Goal: Complete application form

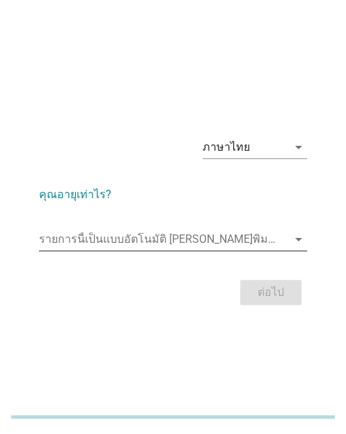
drag, startPoint x: 106, startPoint y: 218, endPoint x: 93, endPoint y: 231, distance: 18.7
click at [102, 223] on form "คุณอายุเท่าไร? รายการนี้เป็นแบบอัตโนมัติ [PERSON_NAME]พิมพ์ลงในรายการนี้ arrow_…" at bounding box center [173, 240] width 268 height 137
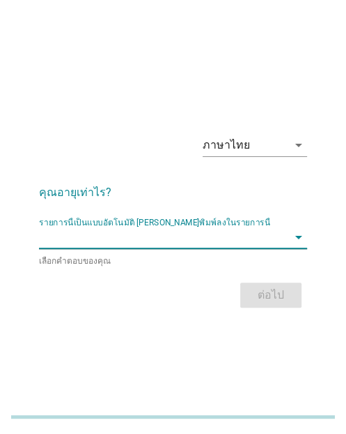
click at [88, 236] on input "รายการนี้เป็นแบบอัตโนมัติ คุณสามารถพิมพ์ลงในรายการนี้" at bounding box center [163, 237] width 249 height 22
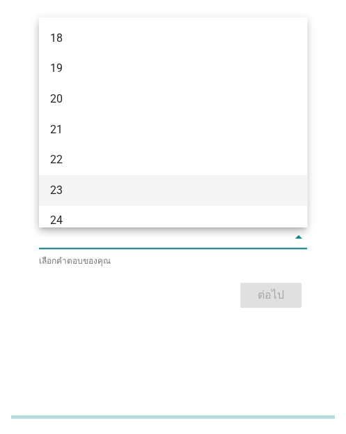
click at [73, 196] on div "23" at bounding box center [163, 190] width 226 height 17
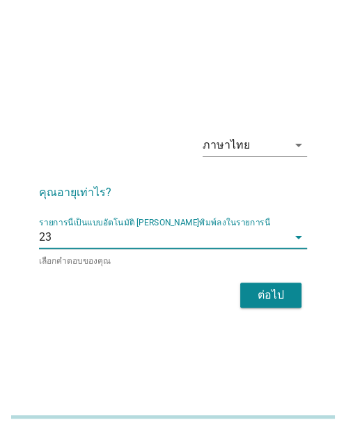
drag, startPoint x: 248, startPoint y: 305, endPoint x: 340, endPoint y: 286, distance: 93.9
click at [257, 303] on div "ต่อไป" at bounding box center [173, 294] width 268 height 33
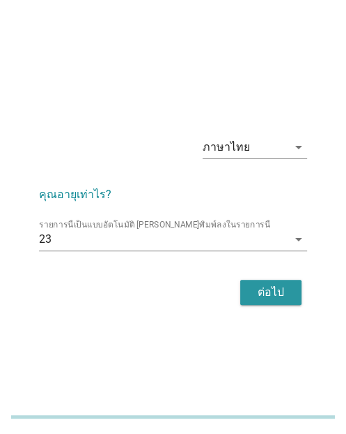
click at [285, 303] on button "ต่อไป" at bounding box center [271, 292] width 61 height 25
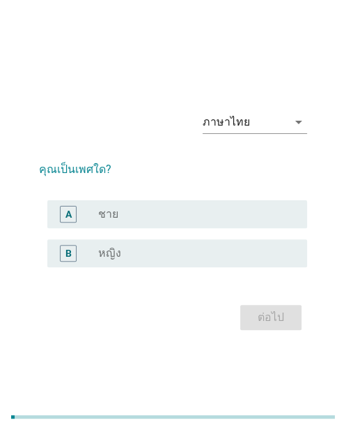
click at [136, 257] on div "radio_button_unchecked หญิง" at bounding box center [191, 253] width 187 height 14
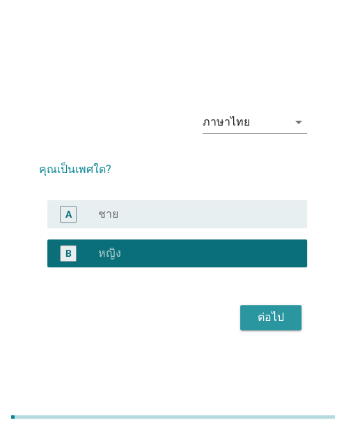
drag, startPoint x: 259, startPoint y: 319, endPoint x: 142, endPoint y: 342, distance: 119.4
click at [142, 342] on div "ภาษาไทย arrow_drop_down คุณเป็นเพศใด? A radio_button_unchecked ชาย B radio_butt…" at bounding box center [173, 217] width 291 height 257
click at [276, 324] on div "ต่อไป" at bounding box center [271, 317] width 39 height 17
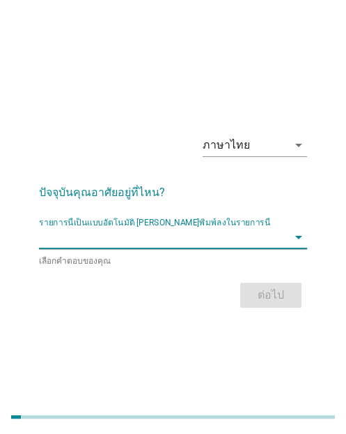
click at [76, 231] on input "รายการนี้เป็นแบบอัตโนมัติ คุณสามารถพิมพ์ลงในรายการนี้" at bounding box center [163, 237] width 249 height 22
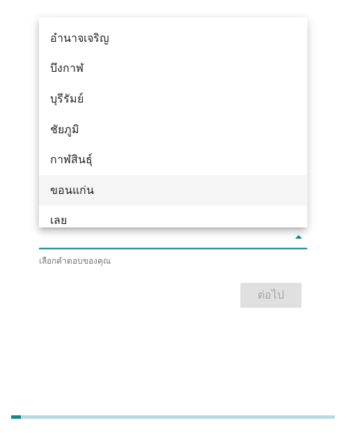
click at [71, 190] on div "ขอนแก่น" at bounding box center [163, 190] width 226 height 17
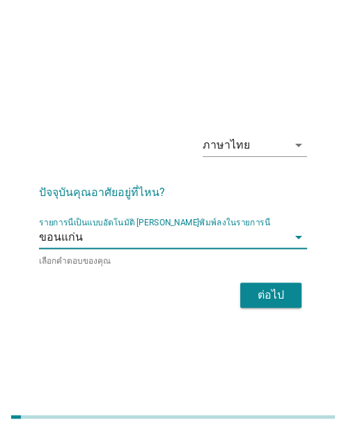
click at [281, 293] on div "ต่อไป" at bounding box center [271, 295] width 39 height 17
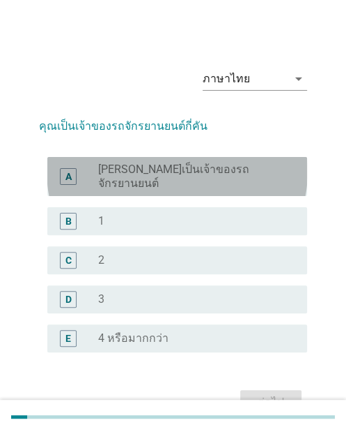
click at [212, 169] on label "[PERSON_NAME]เป็นเจ้าของรถจักรยานยนต์" at bounding box center [191, 176] width 187 height 28
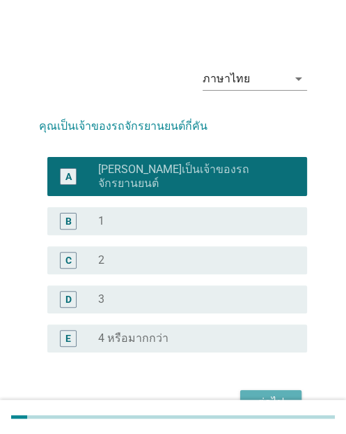
drag, startPoint x: 288, startPoint y: 388, endPoint x: 19, endPoint y: 338, distance: 273.7
click at [263, 394] on div "ต่อไป" at bounding box center [271, 402] width 39 height 17
